Goal: Task Accomplishment & Management: Manage account settings

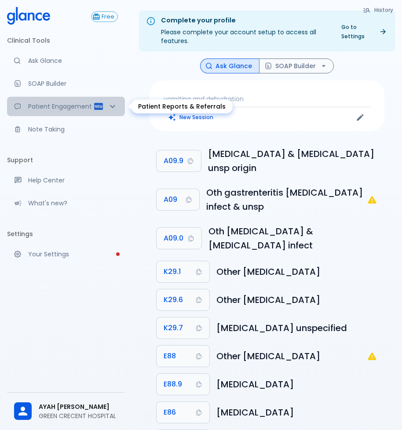
click at [113, 105] on icon "Patient Reports & Referrals" at bounding box center [112, 106] width 11 height 11
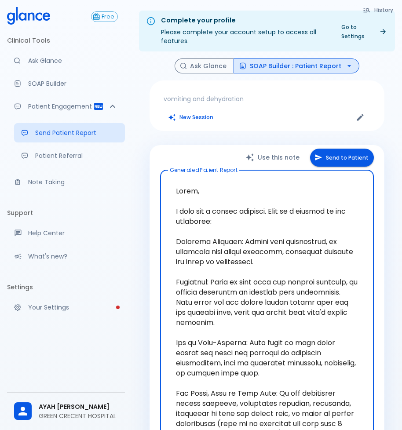
click at [41, 35] on li "Clinical Tools" at bounding box center [66, 40] width 118 height 21
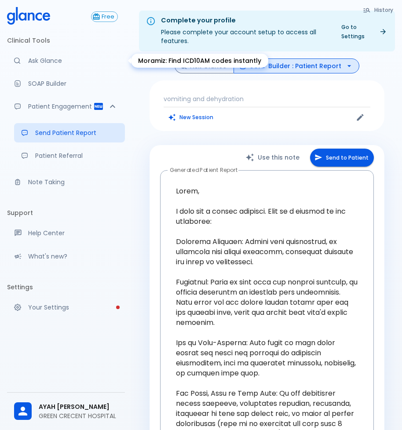
click at [47, 56] on p "Ask Glance" at bounding box center [73, 60] width 90 height 9
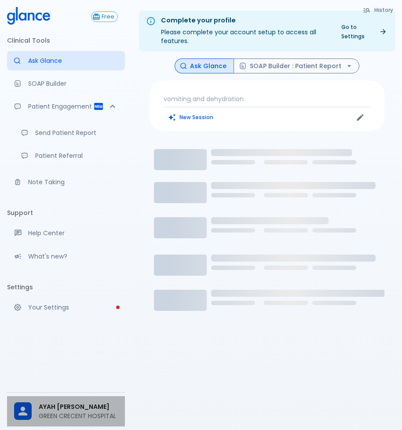
click at [100, 416] on p "GREEN CRECENT HOSPITAL" at bounding box center [78, 416] width 79 height 9
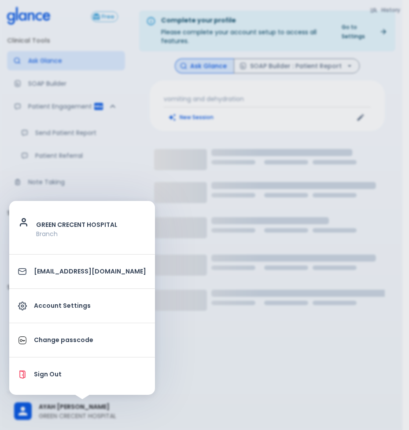
click at [255, 391] on div at bounding box center [204, 215] width 409 height 430
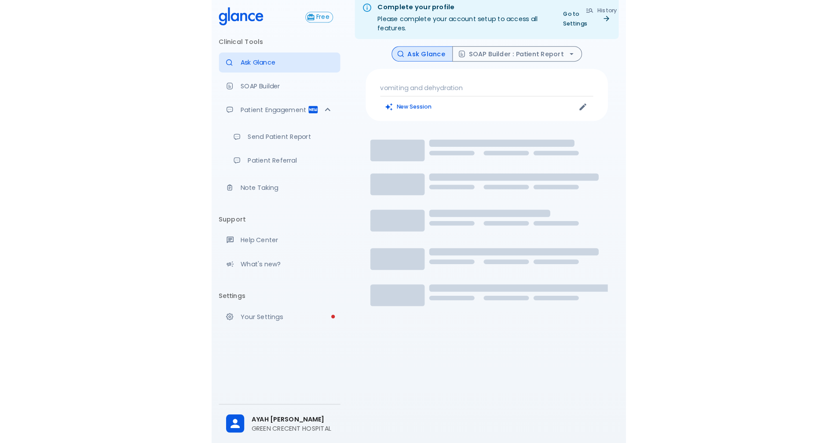
scroll to position [21, 0]
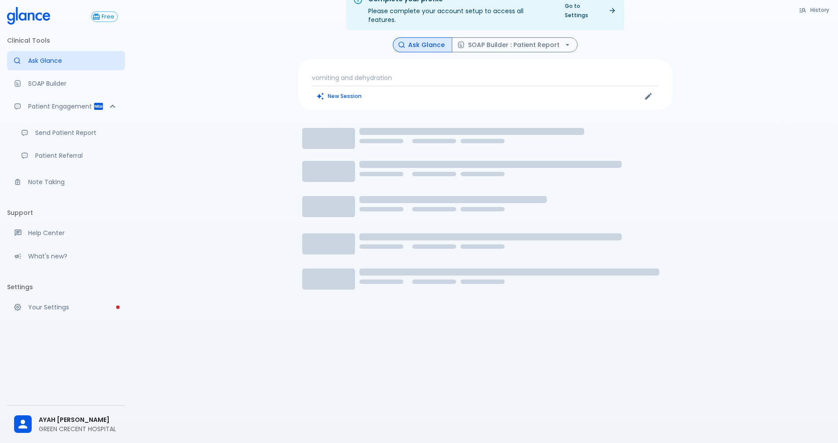
click at [62, 58] on p "Ask Glance" at bounding box center [73, 60] width 90 height 9
click at [378, 73] on p "vomiting and dehydration" at bounding box center [485, 77] width 347 height 9
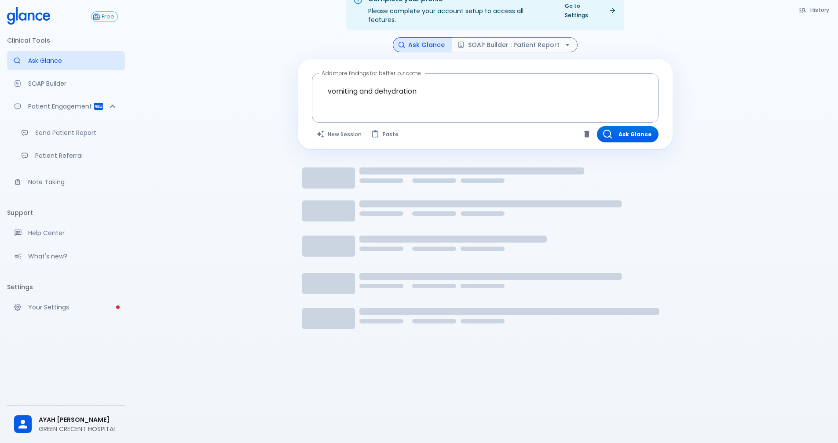
click at [379, 176] on icon "Loading..." at bounding box center [485, 267] width 375 height 220
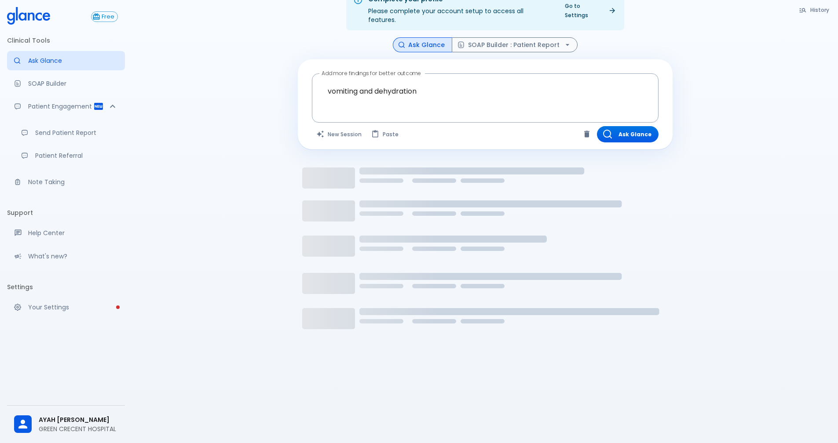
drag, startPoint x: 379, startPoint y: 176, endPoint x: 377, endPoint y: 184, distance: 7.7
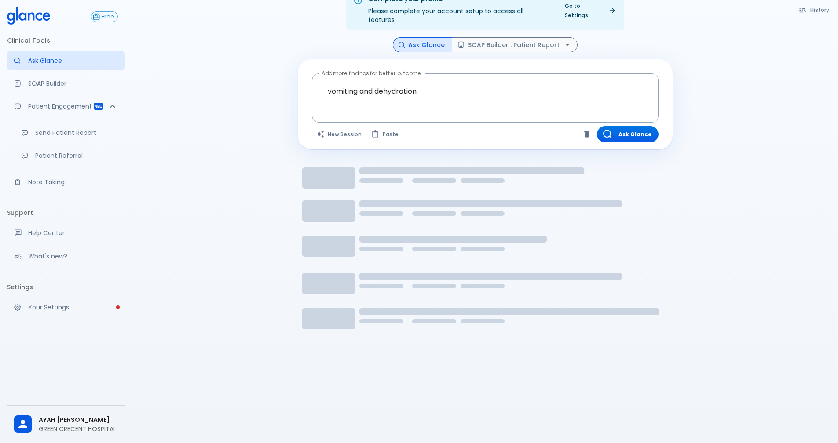
click at [377, 184] on icon "Loading..." at bounding box center [485, 267] width 375 height 220
click at [408, 126] on button "Ask Glance" at bounding box center [628, 134] width 62 height 16
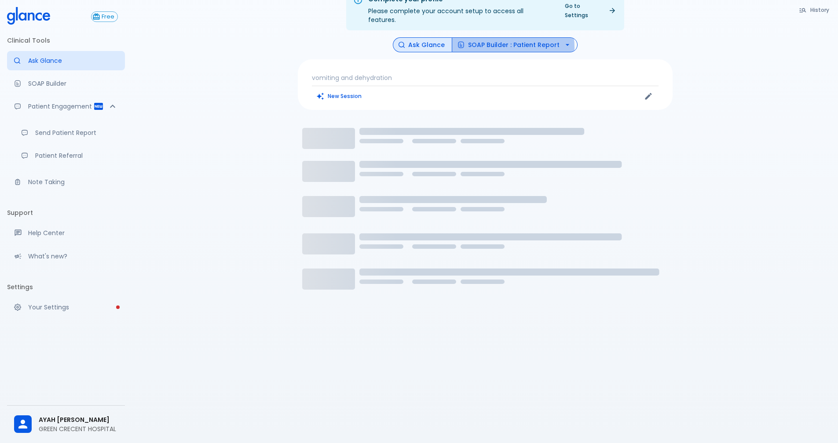
click at [408, 39] on button "SOAP Builder : Patient Report" at bounding box center [515, 44] width 126 height 15
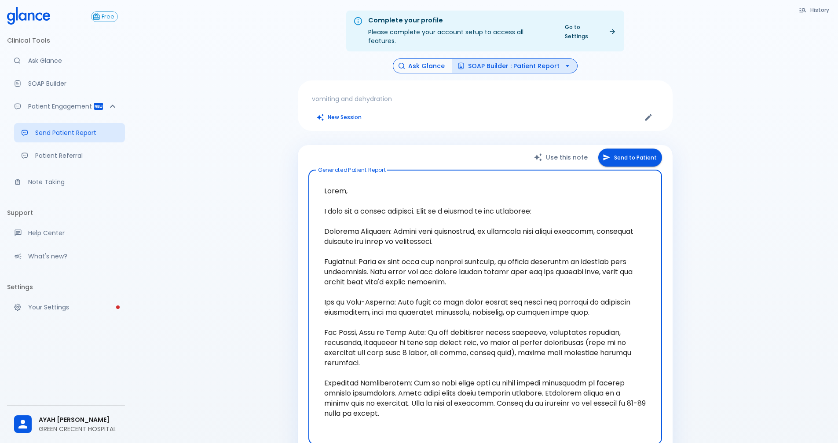
click at [408, 59] on button "Ask Glance" at bounding box center [422, 66] width 59 height 15
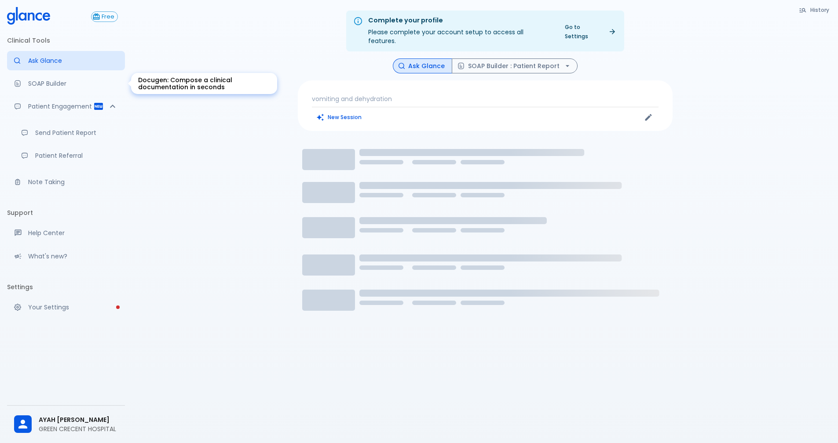
click at [37, 82] on p "SOAP Builder" at bounding box center [73, 83] width 90 height 9
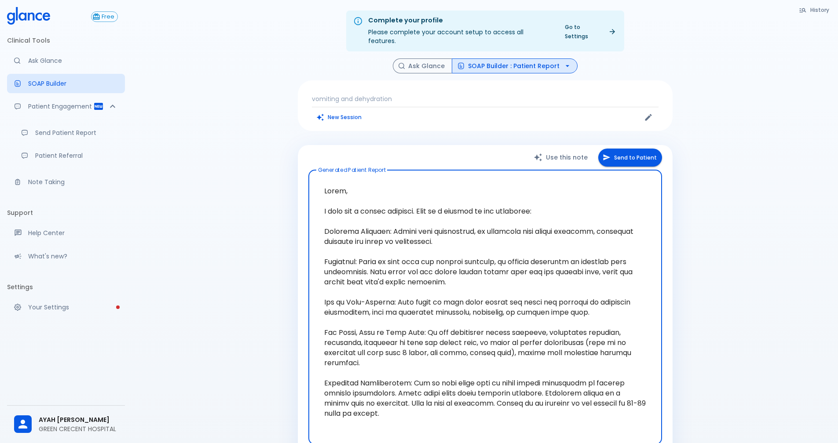
click at [94, 422] on span "AYAH [PERSON_NAME]" at bounding box center [78, 420] width 79 height 9
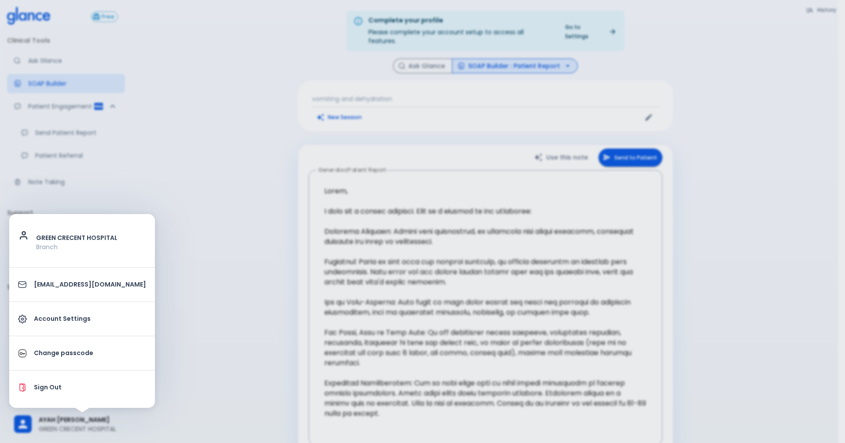
click at [62, 311] on link "Account Settings" at bounding box center [82, 319] width 146 height 27
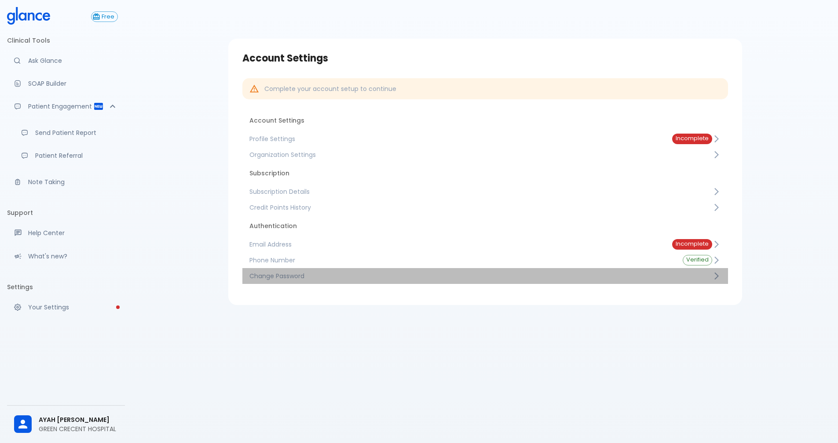
click at [270, 274] on span "Change Password" at bounding box center [480, 276] width 463 height 9
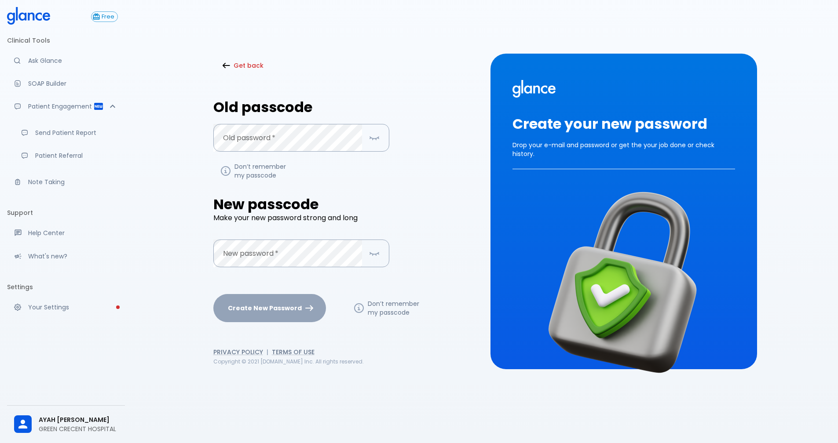
scroll to position [21, 0]
click at [62, 428] on p "GREEN CRECENT HOSPITAL" at bounding box center [78, 429] width 79 height 9
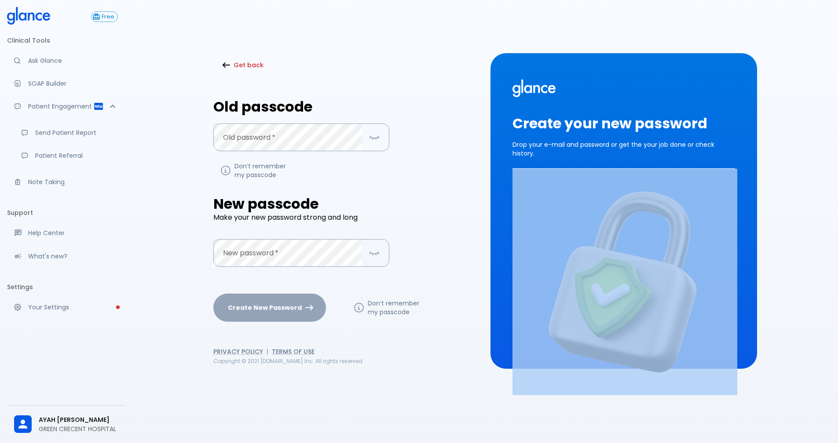
drag, startPoint x: 62, startPoint y: 428, endPoint x: 33, endPoint y: 422, distance: 30.1
click at [33, 422] on div at bounding box center [26, 425] width 25 height 18
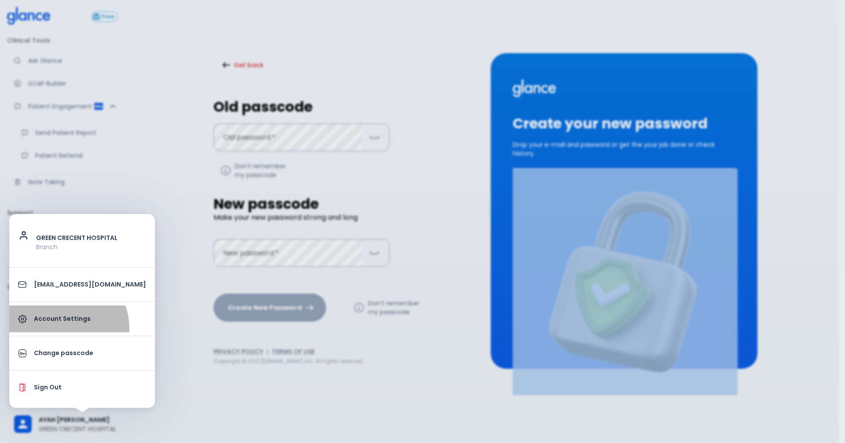
click at [59, 329] on link "Account Settings" at bounding box center [82, 319] width 146 height 27
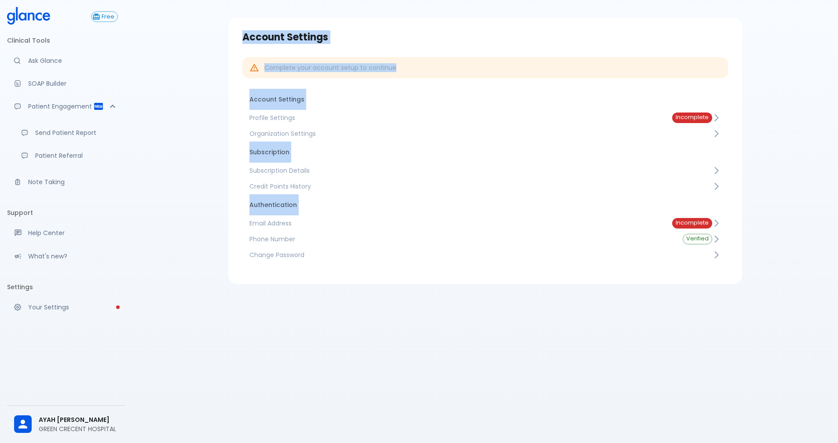
click at [223, 136] on div "Account Settings Complete your account setup to continue Account Settings Profi…" at bounding box center [485, 151] width 528 height 267
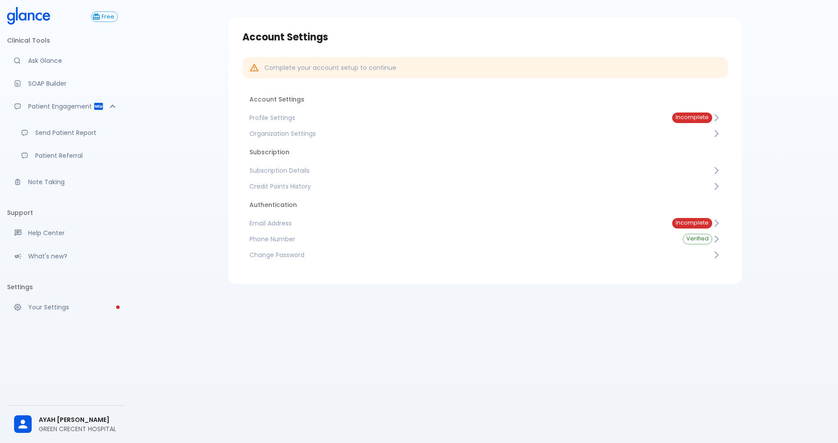
click at [272, 98] on li "Account Settings" at bounding box center [485, 99] width 486 height 21
click at [278, 120] on span "Profile Settings" at bounding box center [453, 117] width 409 height 9
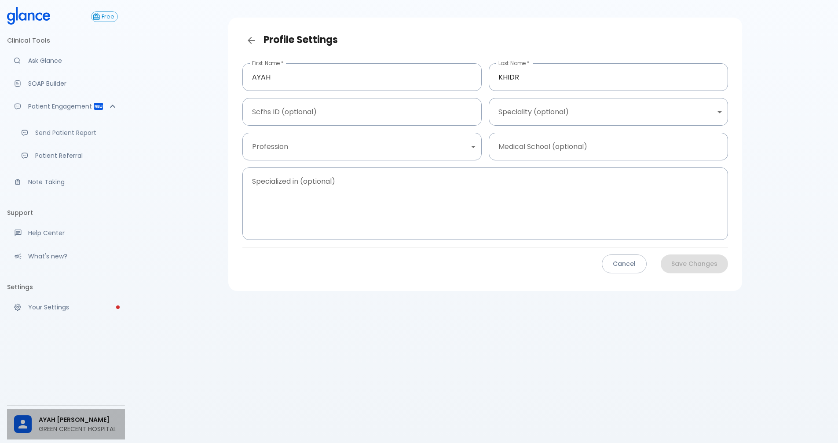
click at [65, 421] on span "AYAH [PERSON_NAME]" at bounding box center [78, 420] width 79 height 9
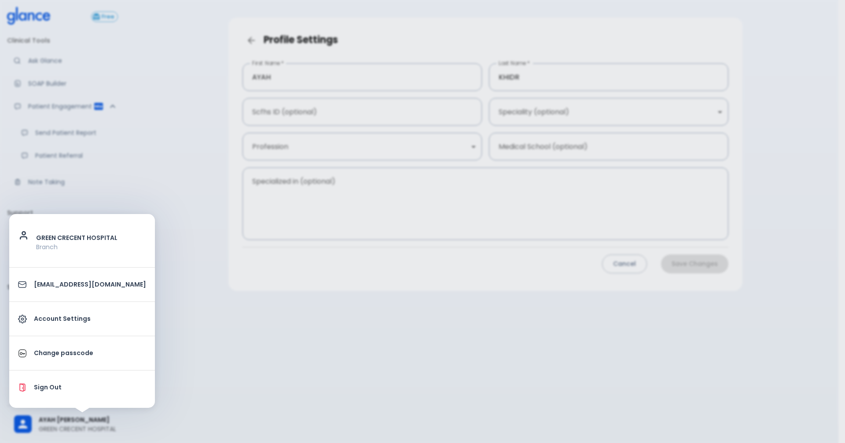
click at [72, 315] on p "Account Settings" at bounding box center [90, 319] width 112 height 9
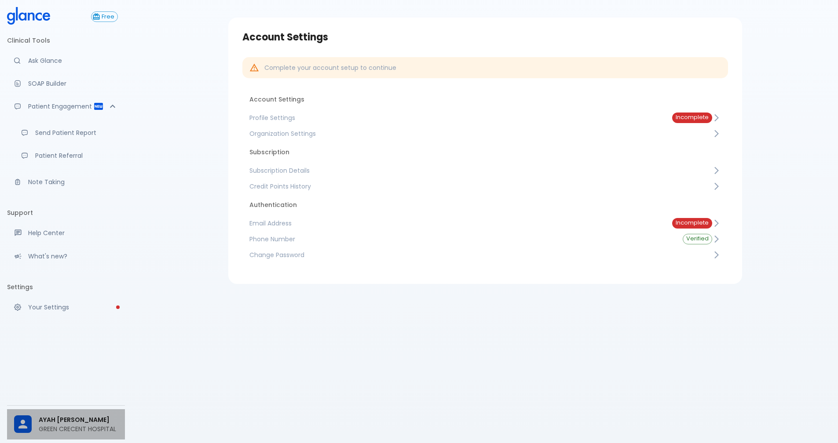
click at [43, 425] on p "GREEN CRECENT HOSPITAL" at bounding box center [78, 429] width 79 height 9
drag, startPoint x: 43, startPoint y: 425, endPoint x: 125, endPoint y: 317, distance: 135.6
click at [125, 317] on div "Free Clinical Tools Ask Glance SOAP Builder Patient Engagement Send Patient Rep…" at bounding box center [66, 221] width 132 height 443
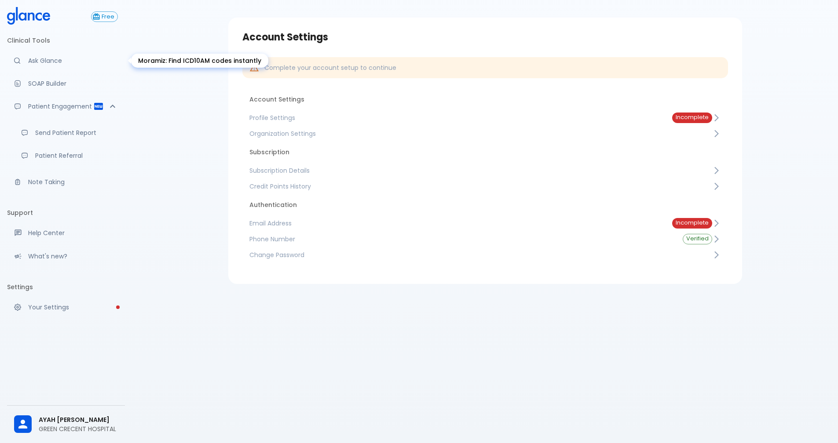
click at [47, 60] on p "Ask Glance" at bounding box center [73, 60] width 90 height 9
